Goal: Use online tool/utility: Utilize a website feature to perform a specific function

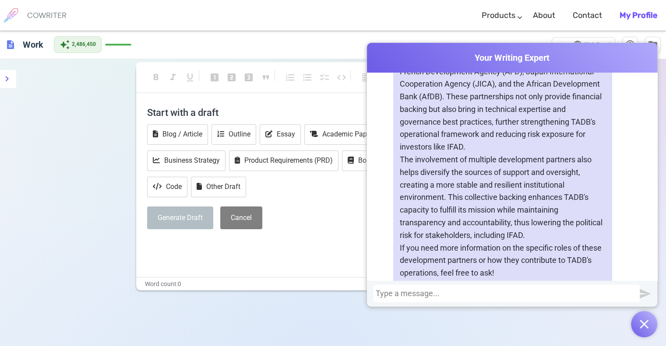
click at [454, 294] on div at bounding box center [507, 294] width 262 height 9
paste div
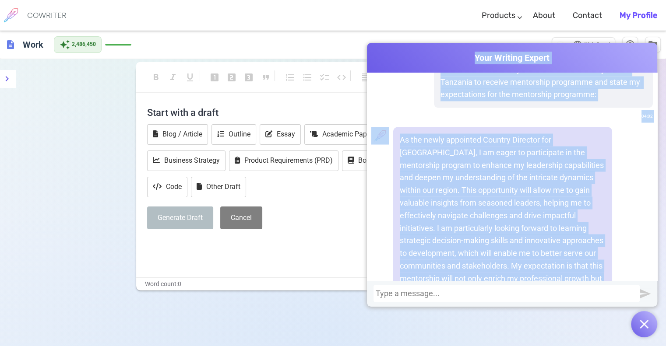
scroll to position [1553, 0]
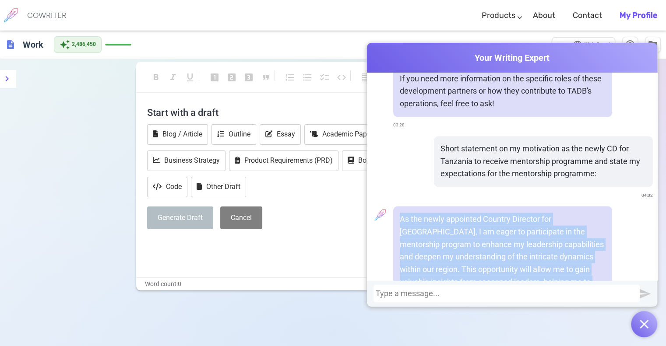
drag, startPoint x: 447, startPoint y: 226, endPoint x: 395, endPoint y: 198, distance: 59.6
click at [395, 206] on div "As the newly appointed Country Director for [GEOGRAPHIC_DATA], I am eager to pa…" at bounding box center [502, 313] width 219 height 215
copy p "As the newly appointed Country Director for [GEOGRAPHIC_DATA], I am eager to pa…"
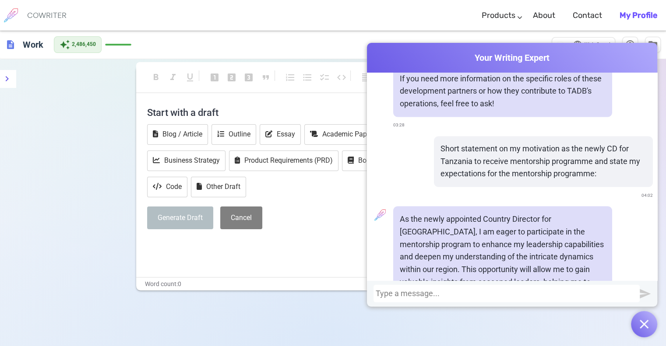
click at [398, 295] on div at bounding box center [507, 294] width 262 height 9
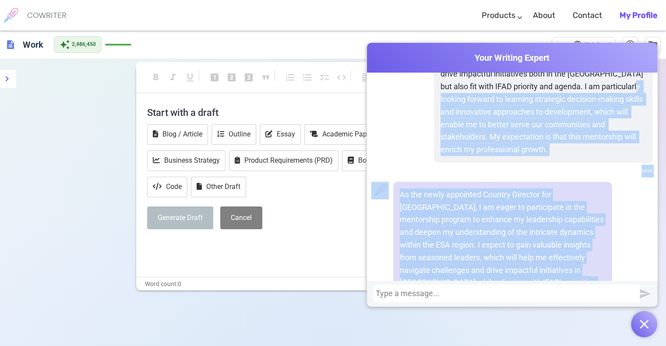
scroll to position [1984, 0]
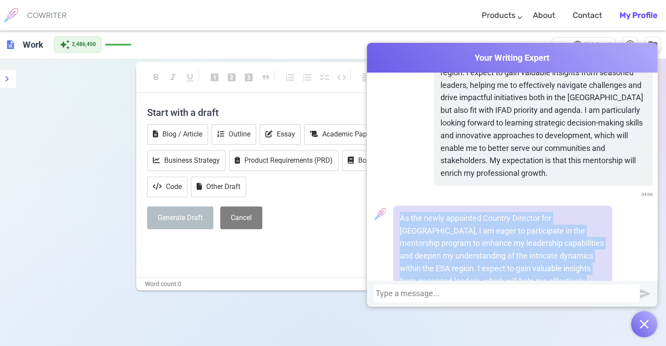
drag, startPoint x: 428, startPoint y: 225, endPoint x: 398, endPoint y: 182, distance: 52.7
click at [400, 212] on p "As the newly appointed Country Director for [GEOGRAPHIC_DATA], I am eager to pa…" at bounding box center [503, 294] width 206 height 164
copy p "As the newly appointed Country Director for [GEOGRAPHIC_DATA], I am eager to pa…"
